Goal: Find specific page/section

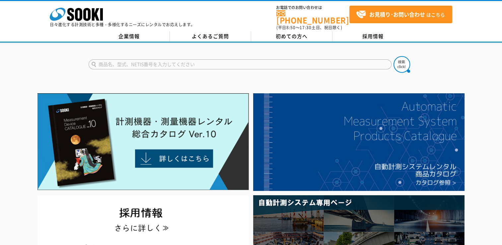
click at [189, 59] on input "text" at bounding box center [240, 64] width 303 height 10
type input "ん"
type input "NL43"
click at [394, 56] on button at bounding box center [402, 64] width 17 height 17
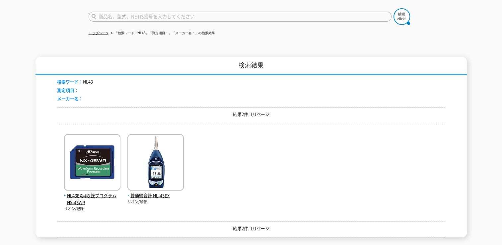
scroll to position [66, 0]
